Goal: Information Seeking & Learning: Learn about a topic

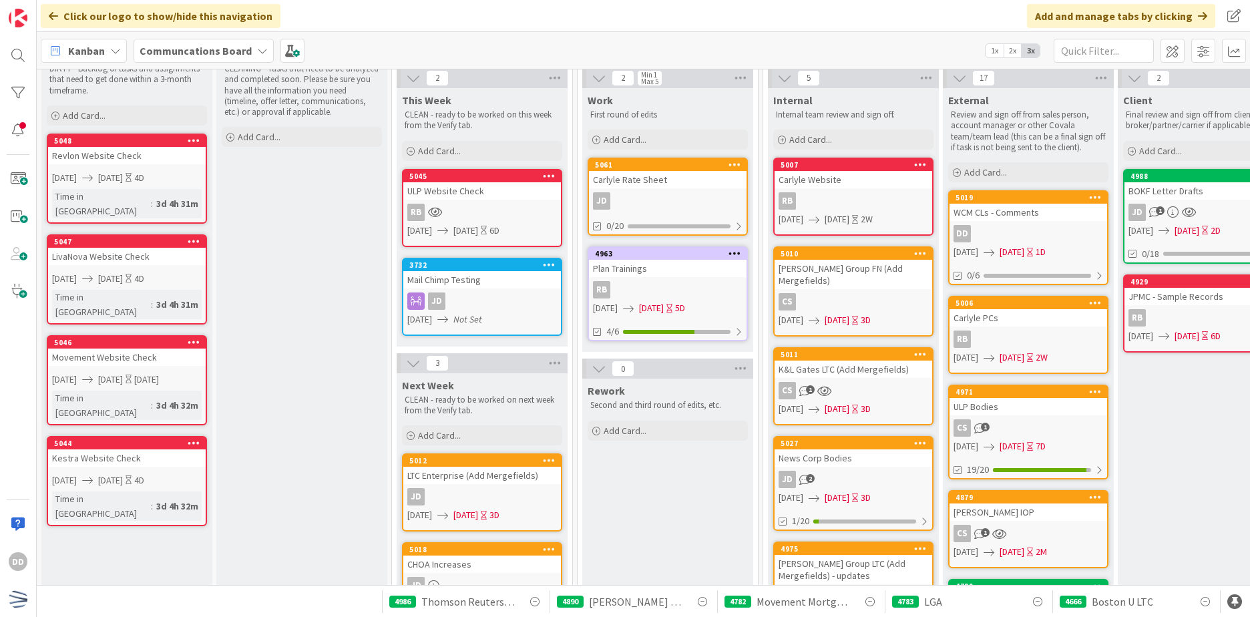
scroll to position [134, 0]
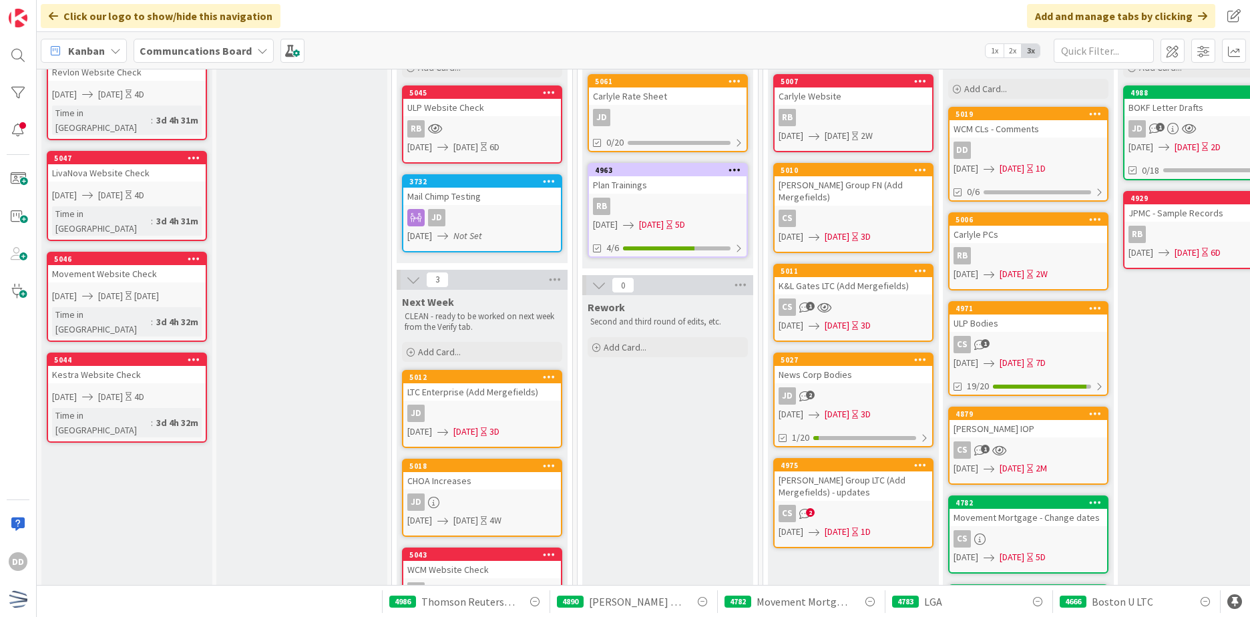
click at [896, 476] on div "[PERSON_NAME] Group LTC (Add Mergefields) - updates" at bounding box center [854, 486] width 158 height 29
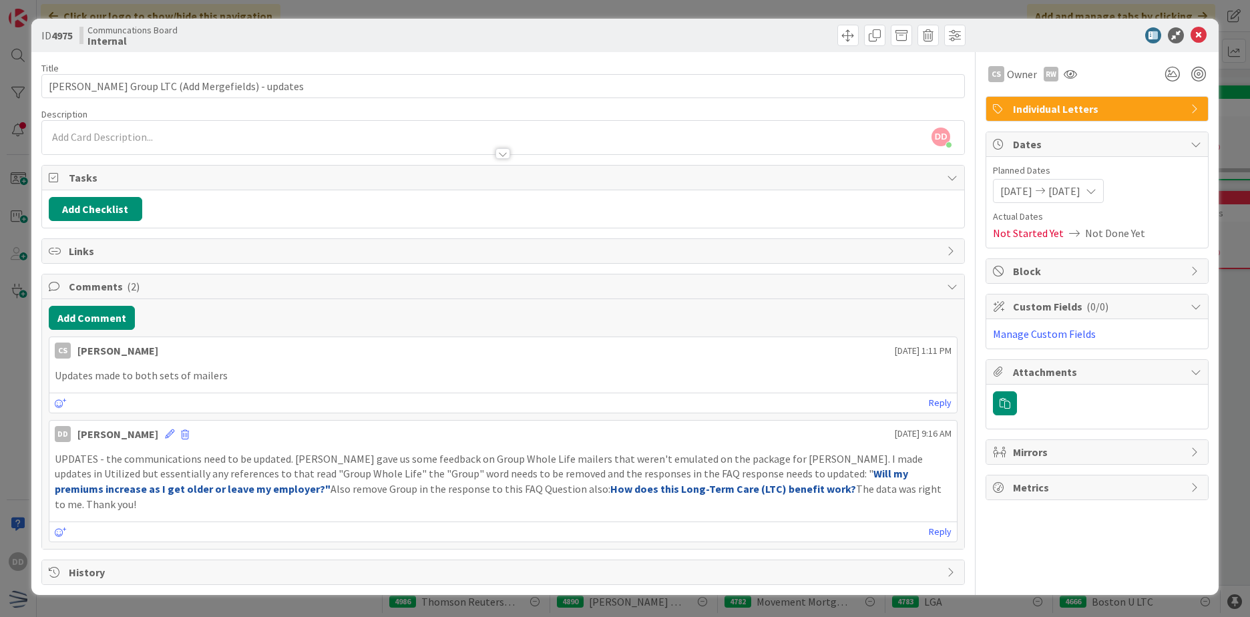
click at [802, 490] on p "UPDATES - the communications need to be updated. [PERSON_NAME] gave us some fee…" at bounding box center [503, 482] width 897 height 61
drag, startPoint x: 448, startPoint y: 478, endPoint x: 830, endPoint y: 492, distance: 383.0
click at [830, 492] on p "UPDATES - the communications need to be updated. [PERSON_NAME] gave us some fee…" at bounding box center [503, 482] width 897 height 61
click at [1198, 35] on icon at bounding box center [1199, 35] width 16 height 16
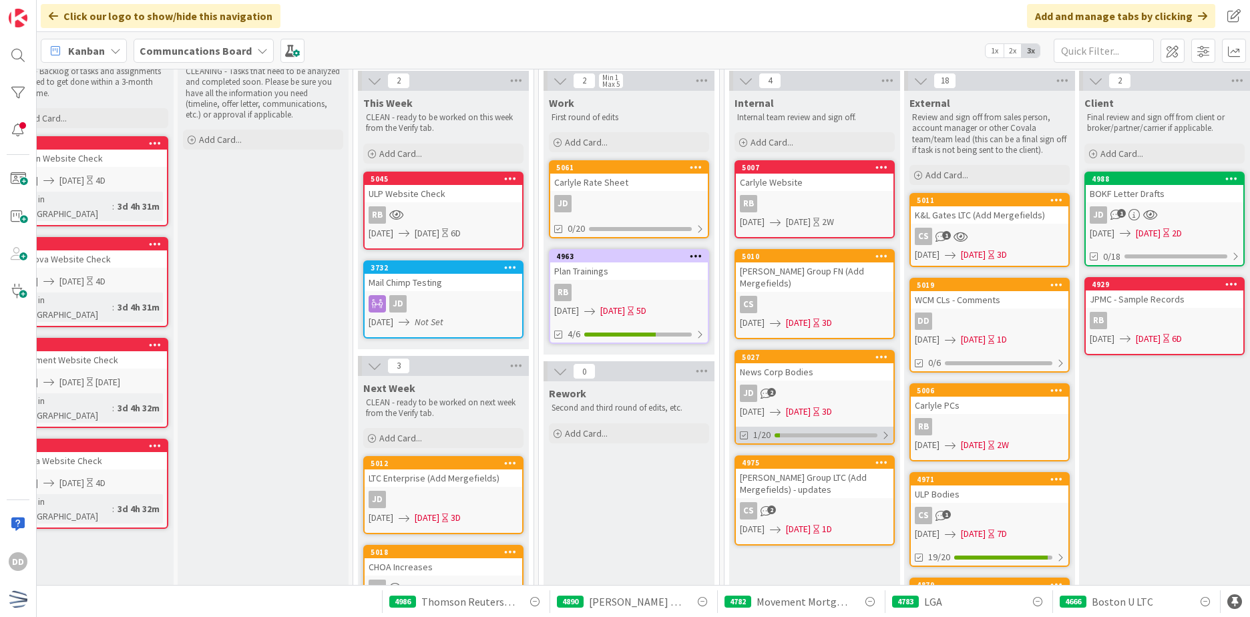
scroll to position [0, 39]
